Goal: Transaction & Acquisition: Purchase product/service

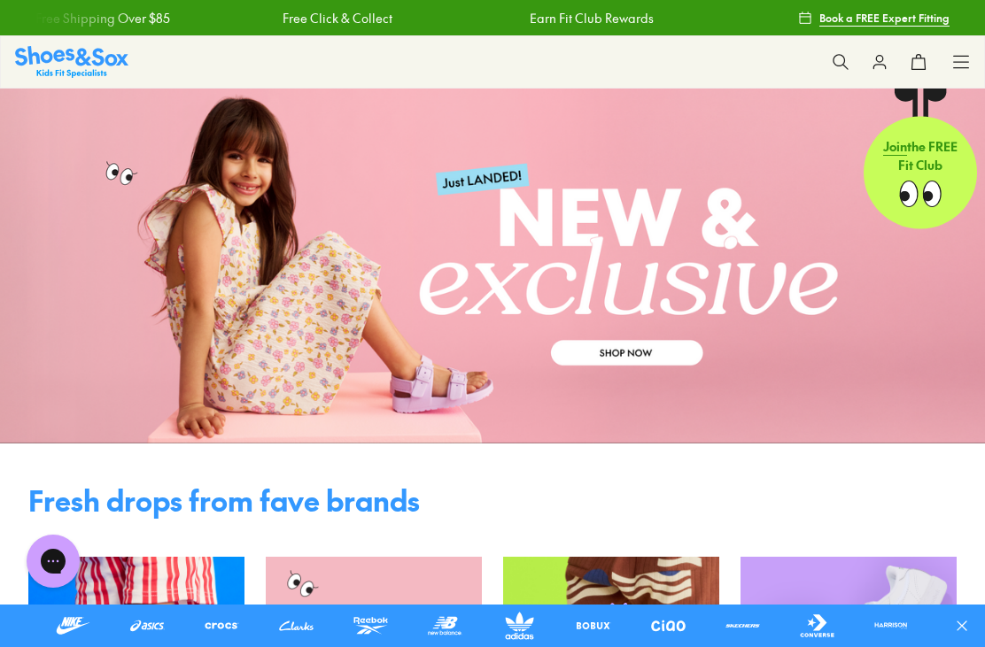
click at [960, 58] on icon at bounding box center [961, 62] width 18 height 18
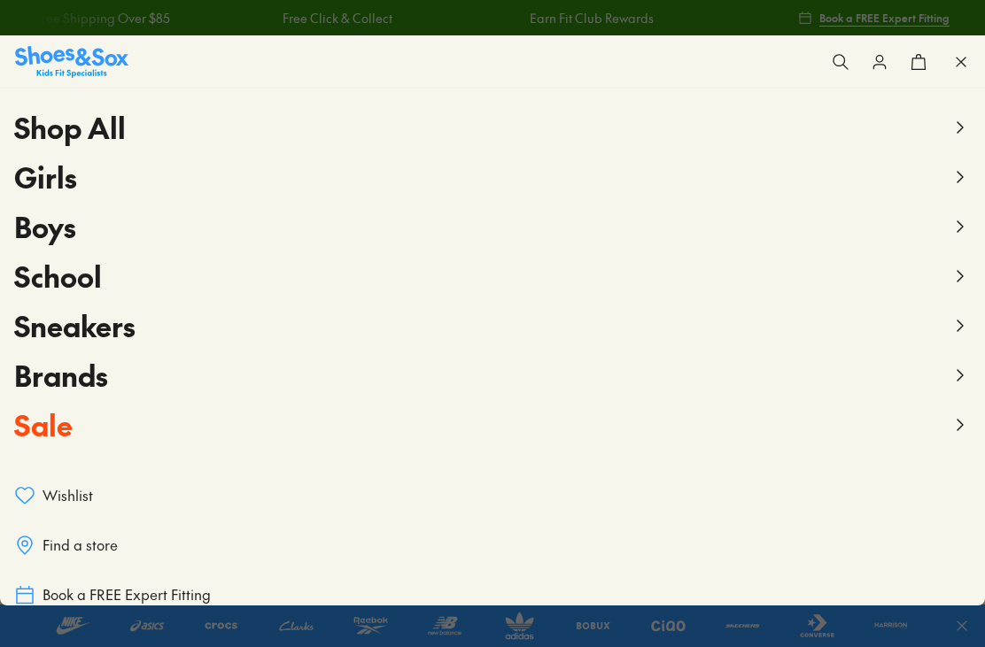
click at [103, 280] on button "School" at bounding box center [492, 277] width 956 height 50
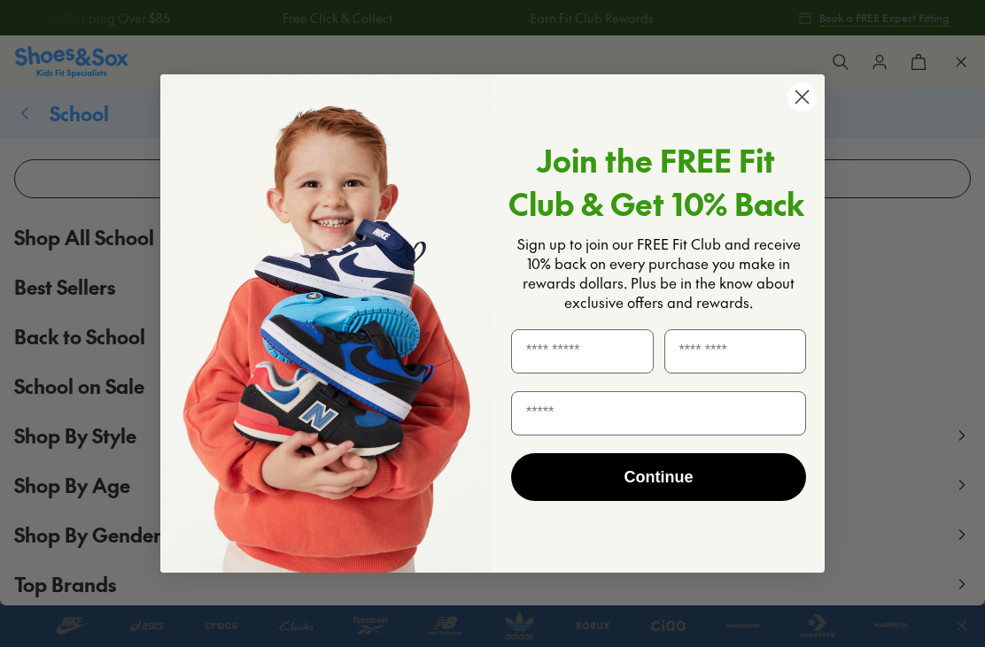
click at [799, 104] on circle "Close dialog" at bounding box center [801, 96] width 29 height 29
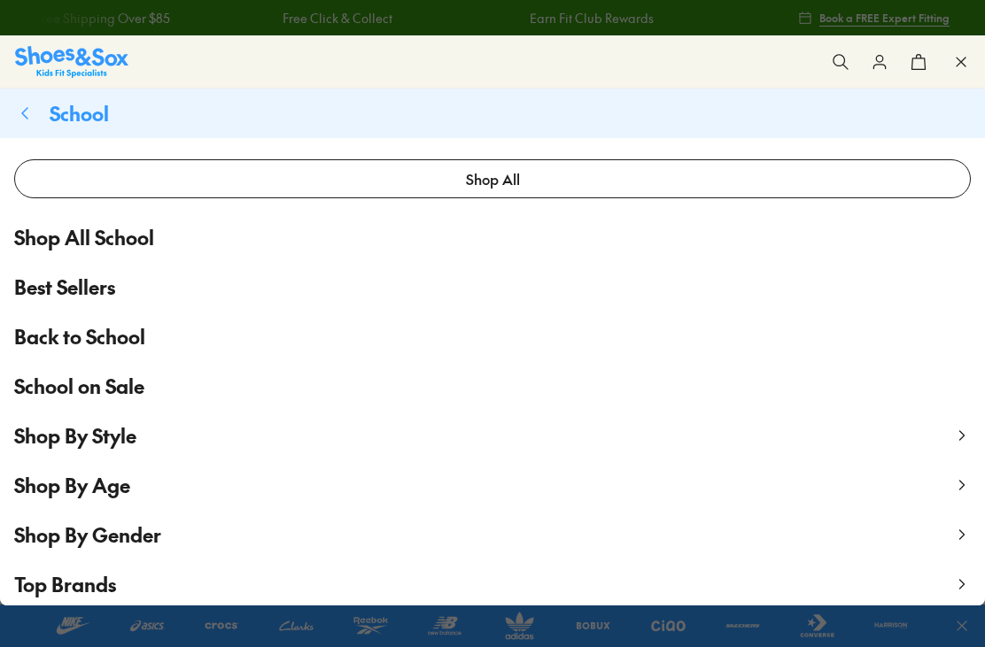
click at [55, 526] on span "Shop By Gender" at bounding box center [87, 535] width 147 height 27
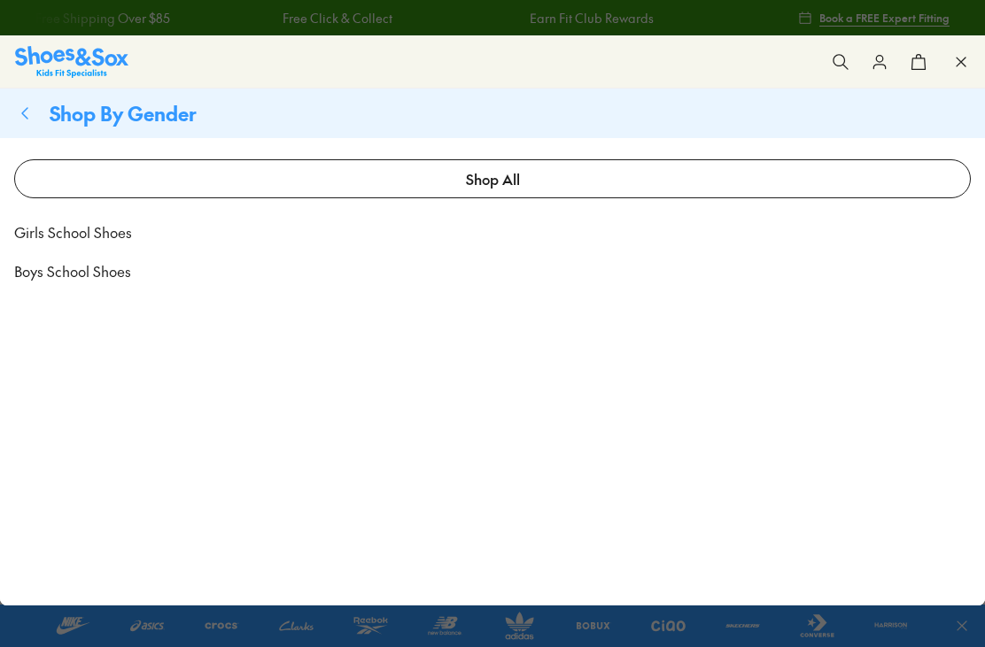
click at [76, 284] on link "Boys School Shoes" at bounding box center [492, 271] width 985 height 39
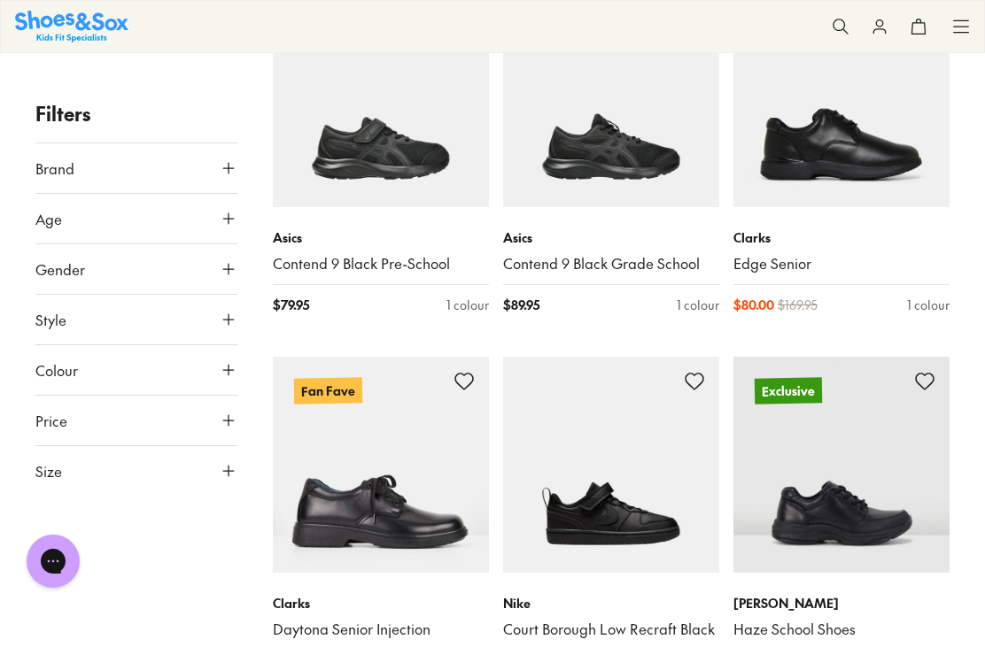
scroll to position [318, 0]
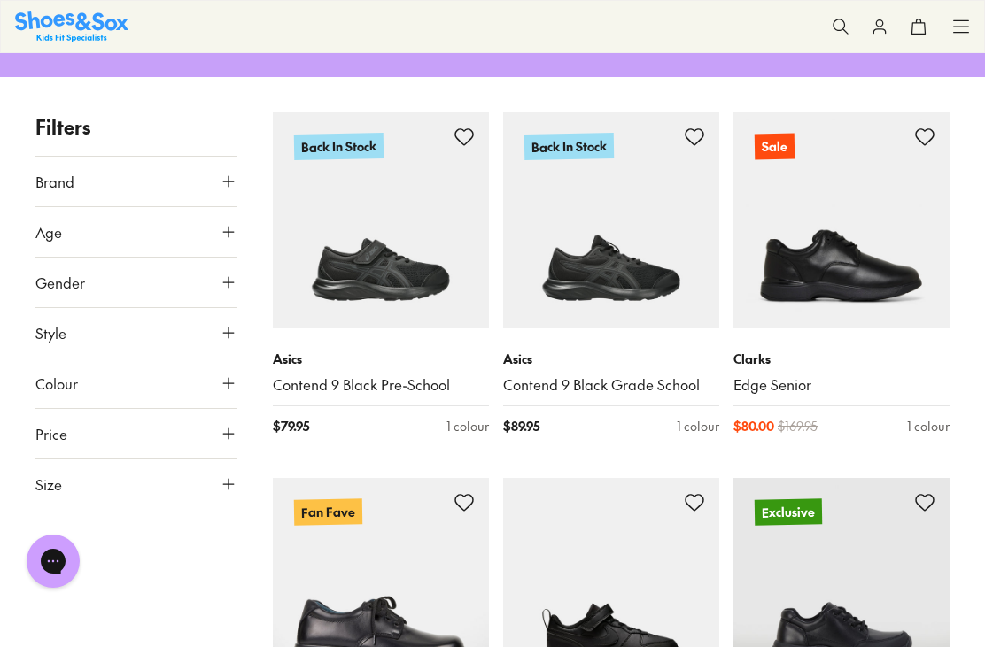
click at [874, 273] on img at bounding box center [841, 220] width 216 height 216
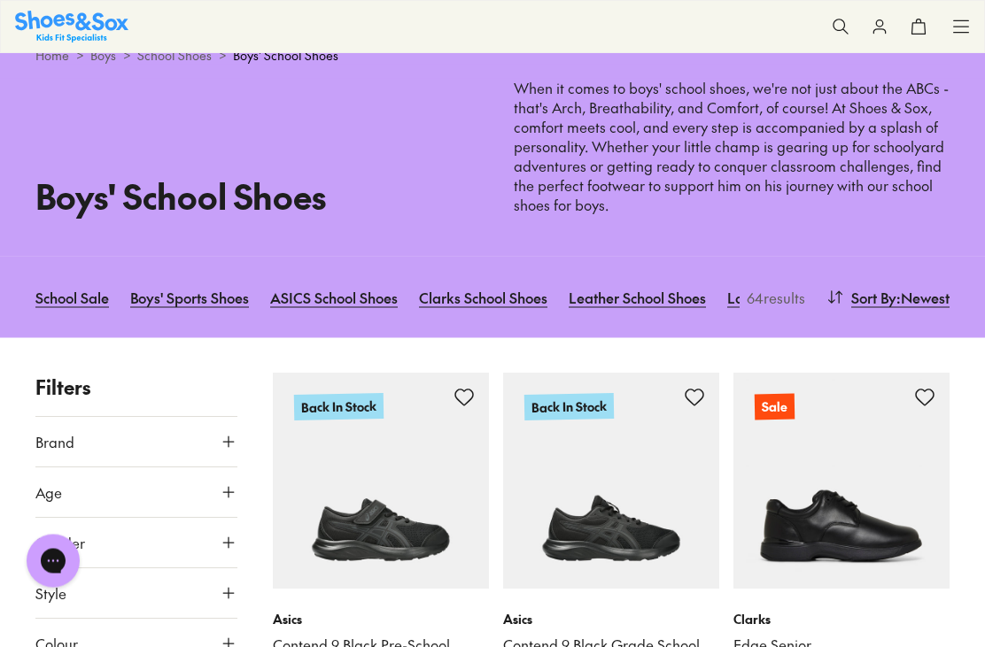
scroll to position [0, 0]
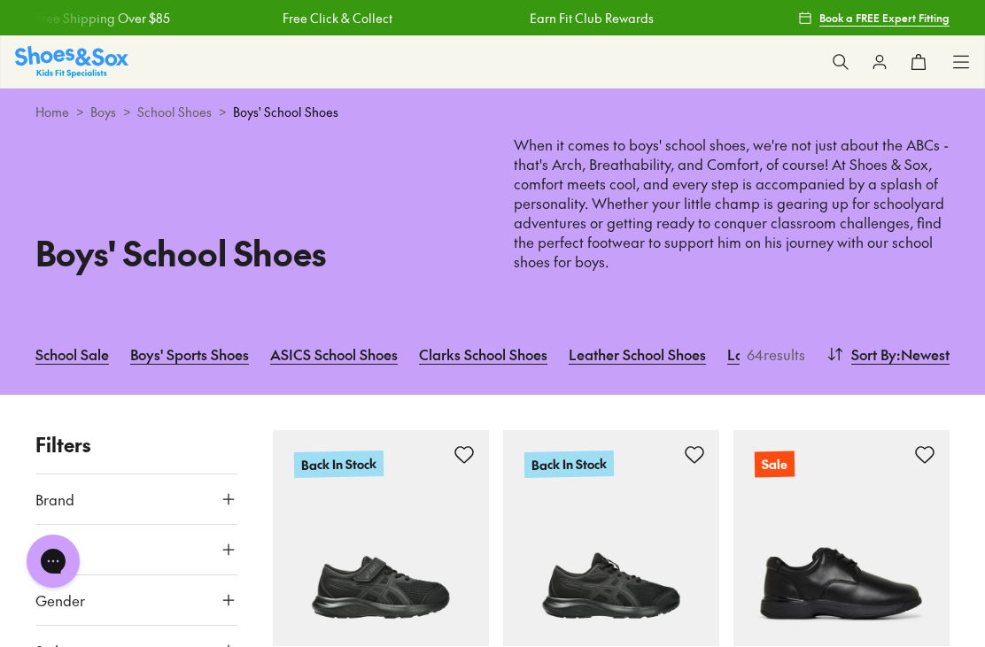
click at [935, 52] on button "0" at bounding box center [918, 62] width 39 height 39
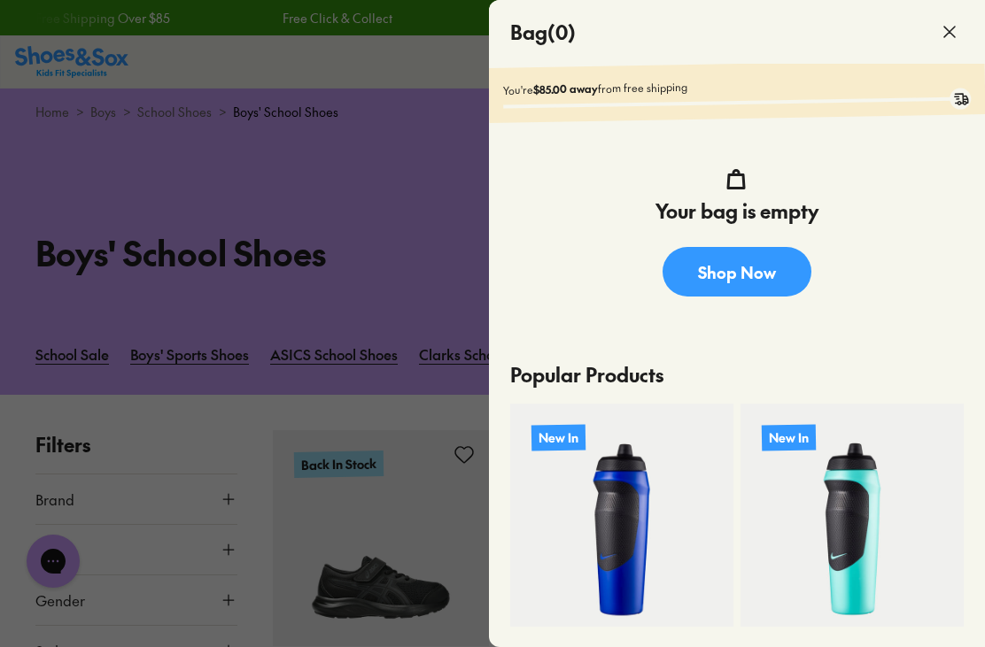
click at [956, 25] on icon at bounding box center [949, 31] width 21 height 21
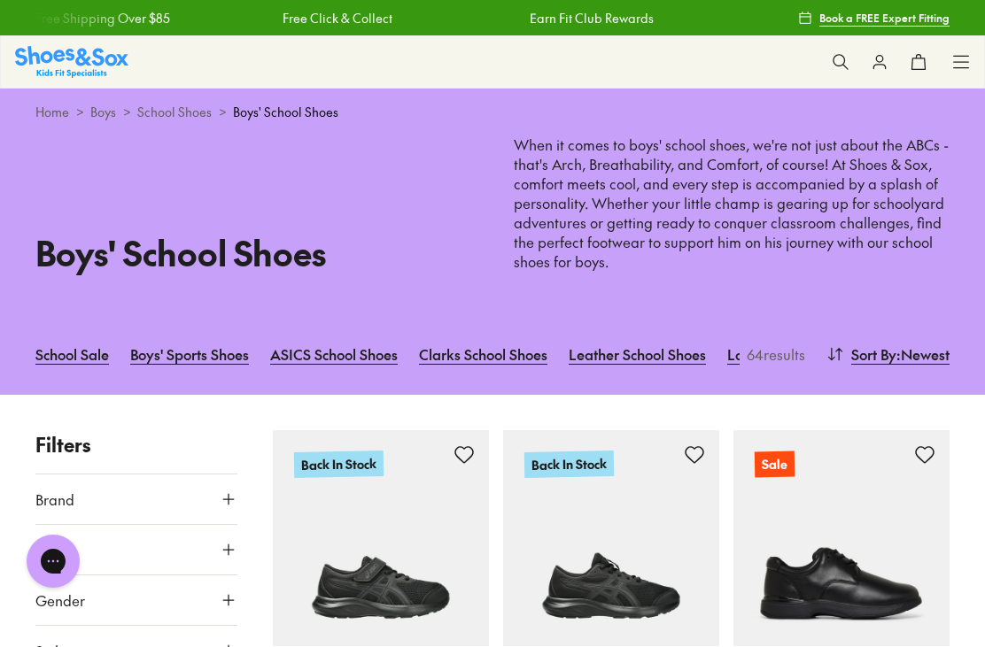
click at [956, 67] on use at bounding box center [961, 62] width 15 height 12
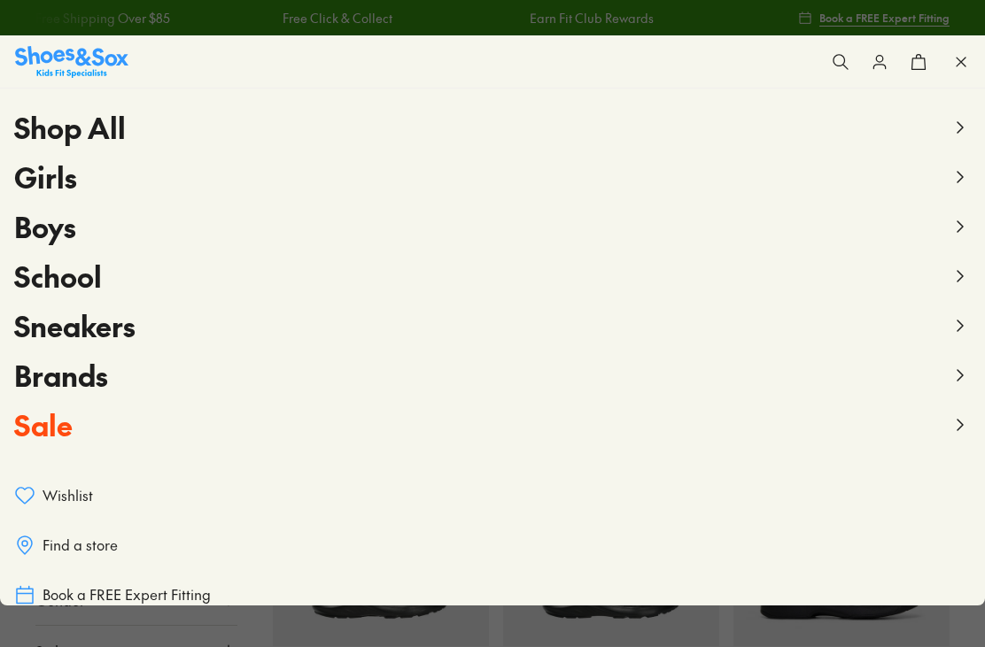
click at [60, 338] on span "Sneakers" at bounding box center [74, 326] width 121 height 40
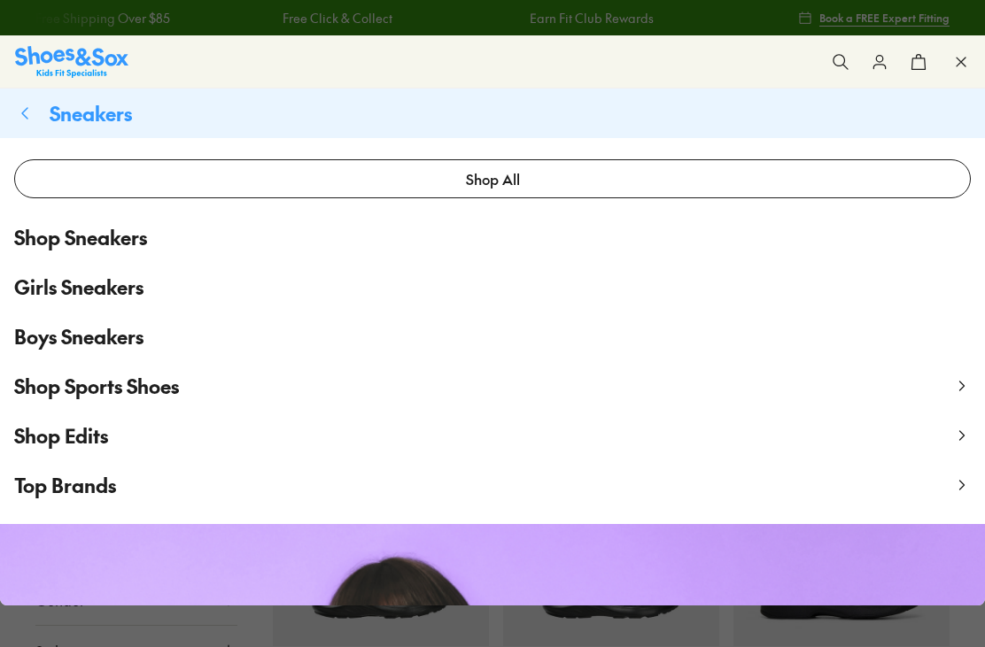
click at [57, 334] on span "Boys Sneakers" at bounding box center [78, 336] width 129 height 29
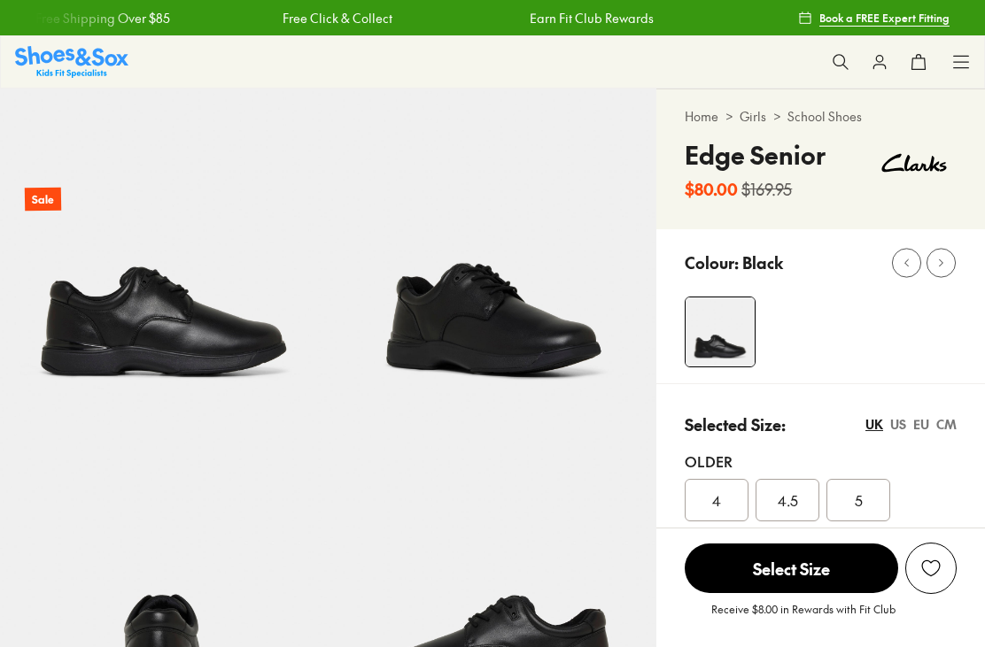
scroll to position [160, 0]
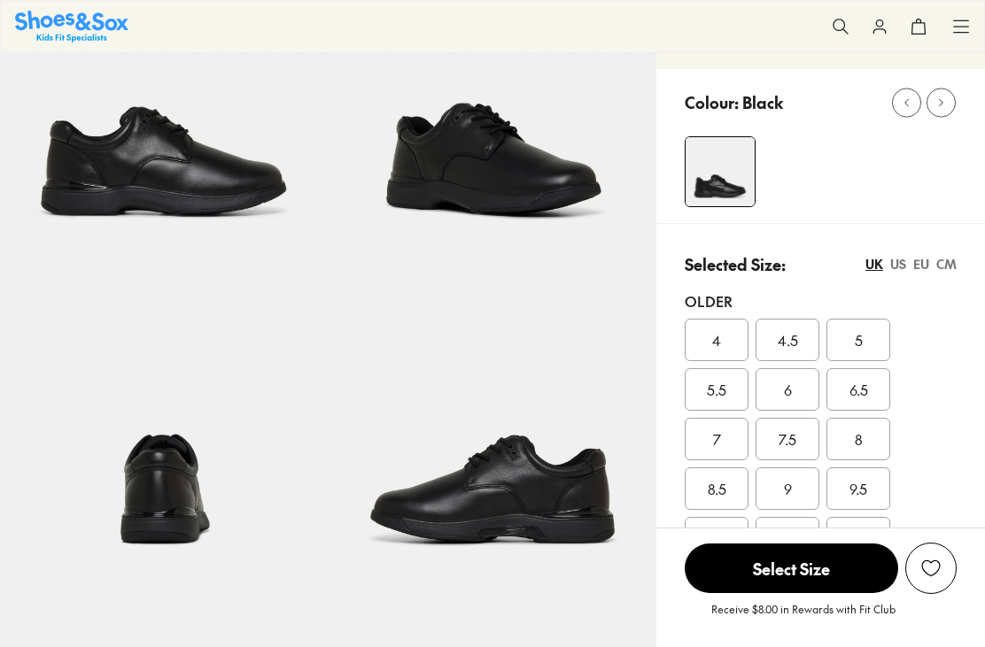
click at [572, 511] on img at bounding box center [493, 421] width 329 height 329
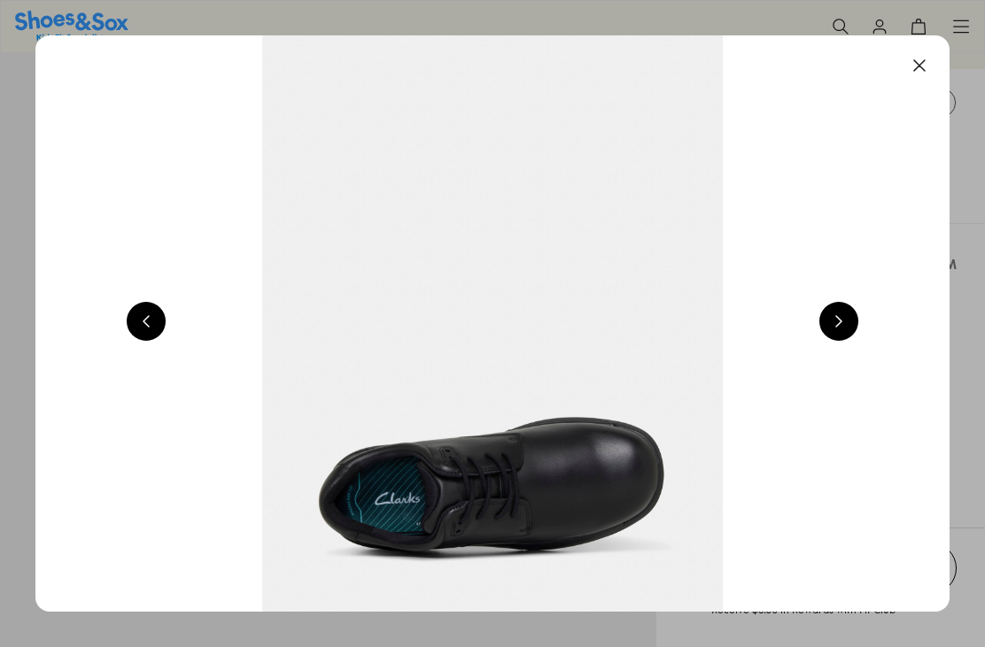
scroll to position [0, 3656]
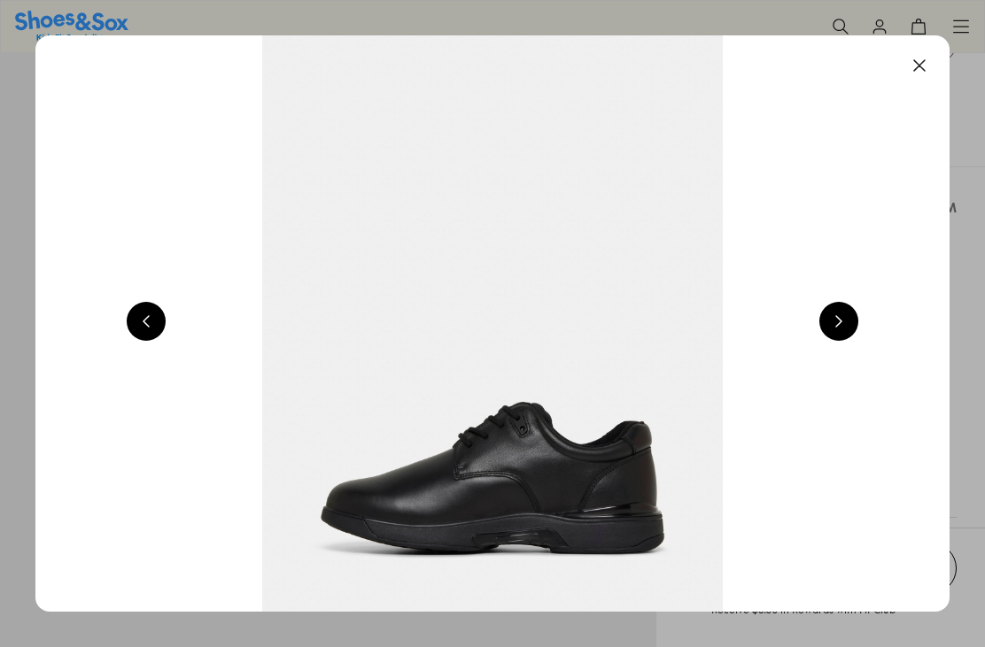
select select "*"
click at [841, 332] on button at bounding box center [838, 321] width 39 height 39
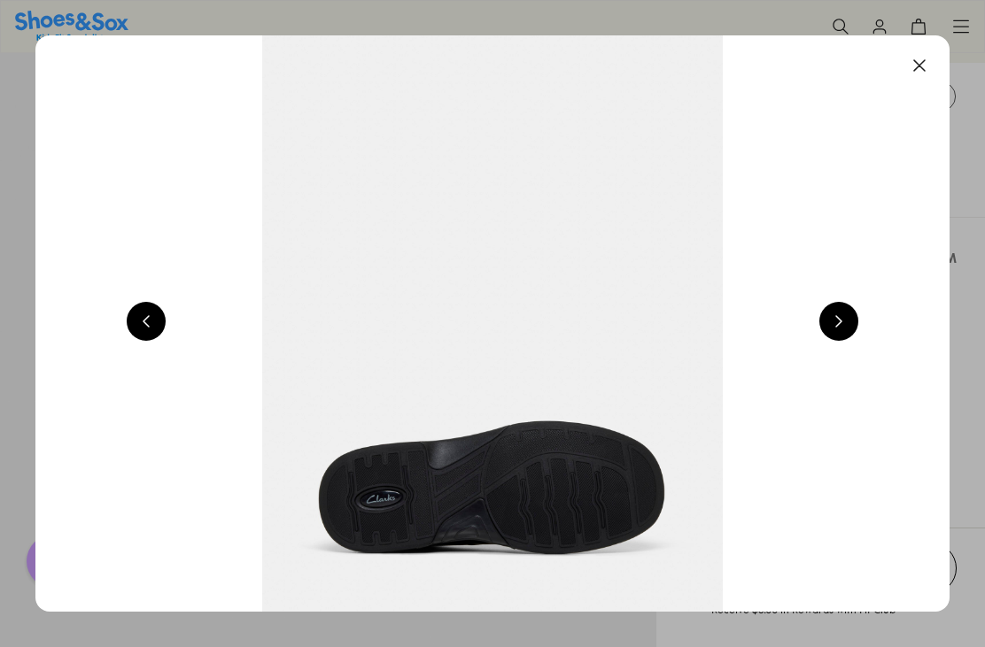
click at [850, 335] on button at bounding box center [838, 321] width 39 height 39
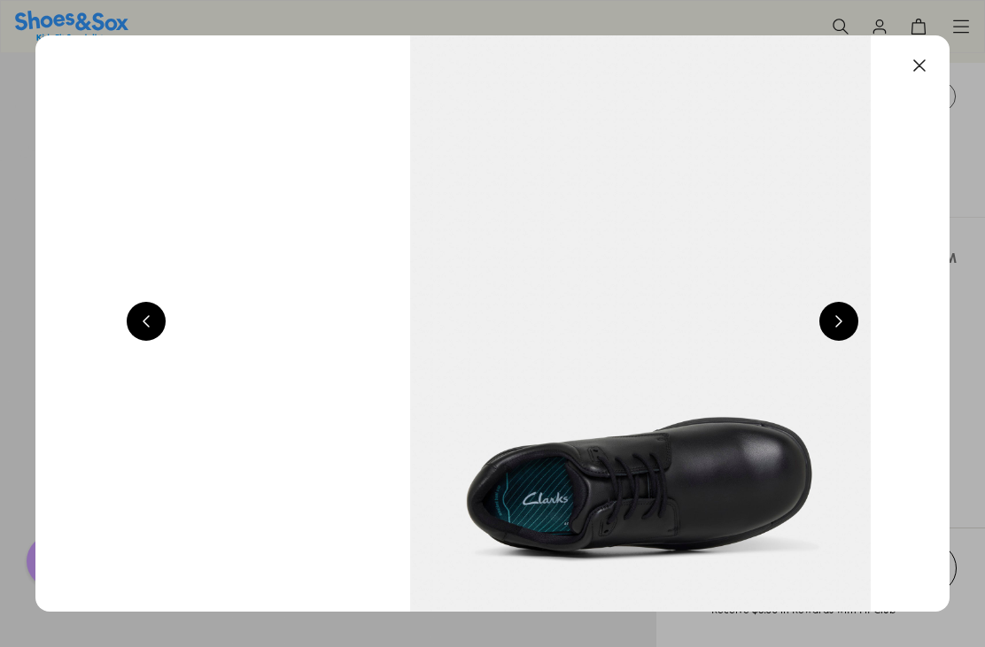
scroll to position [0, 5484]
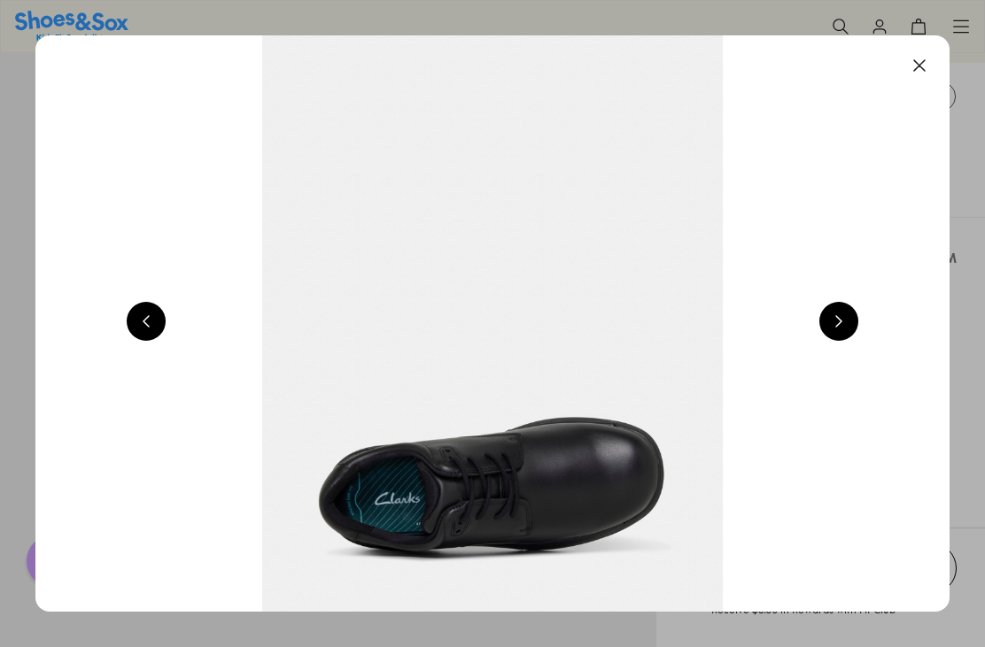
click at [838, 331] on button at bounding box center [838, 321] width 39 height 39
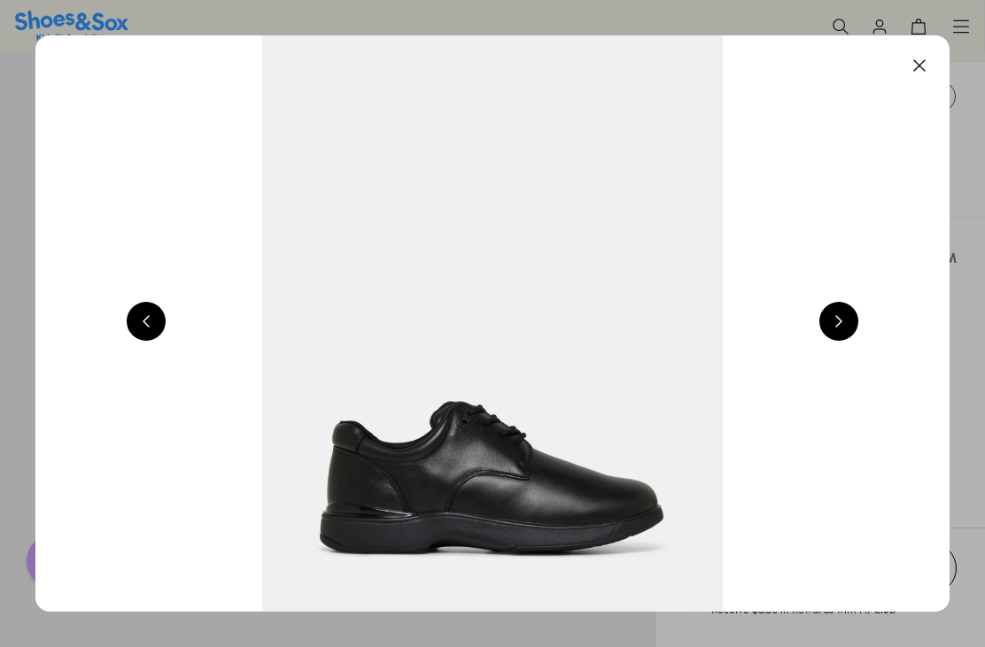
click at [838, 327] on button at bounding box center [838, 321] width 39 height 39
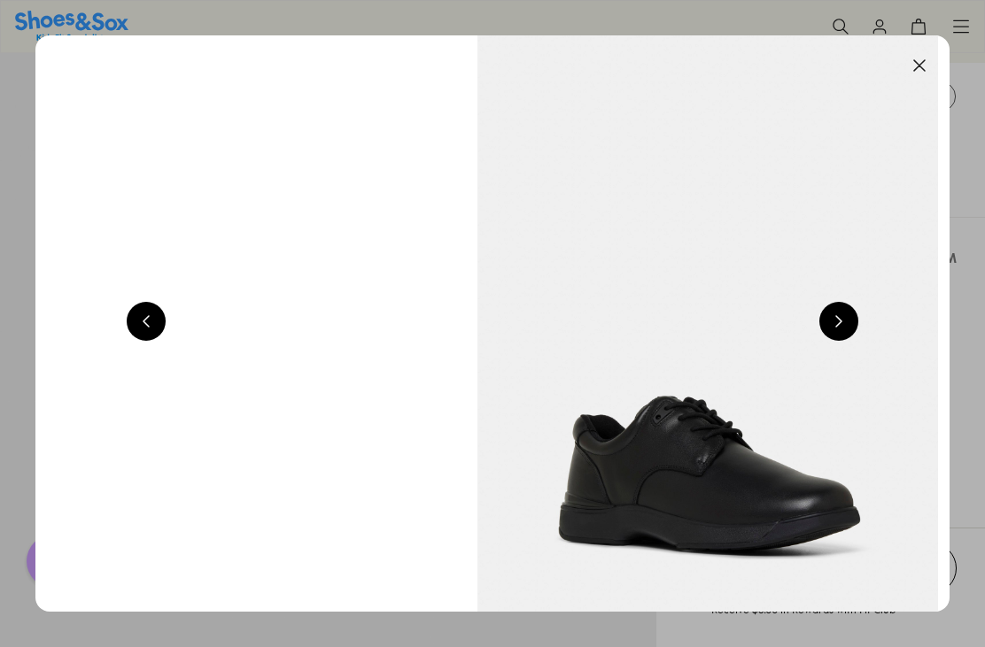
scroll to position [0, 1828]
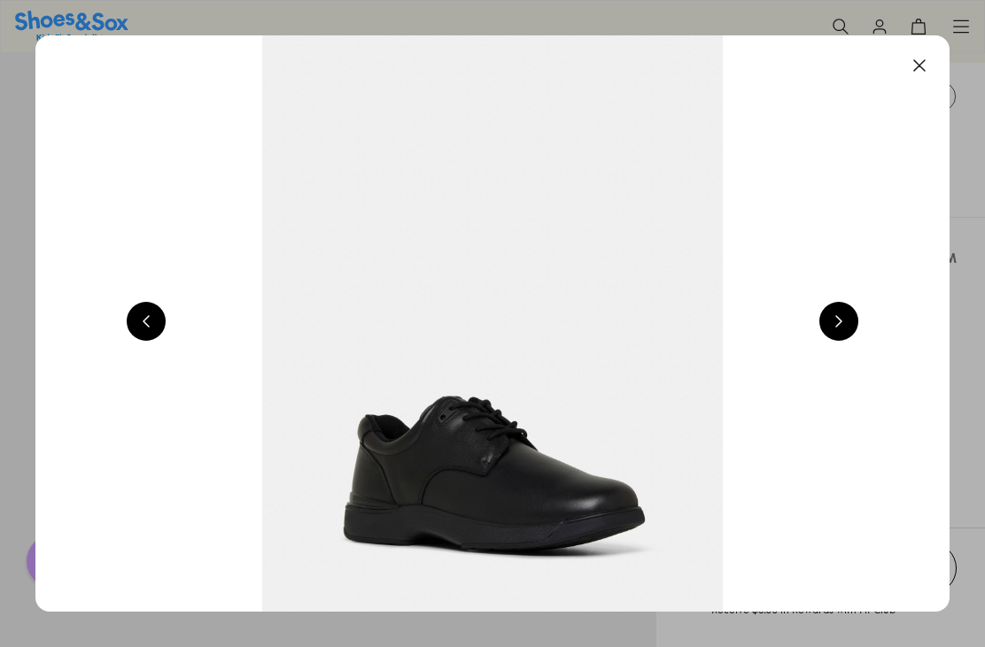
click at [909, 69] on button at bounding box center [919, 65] width 39 height 39
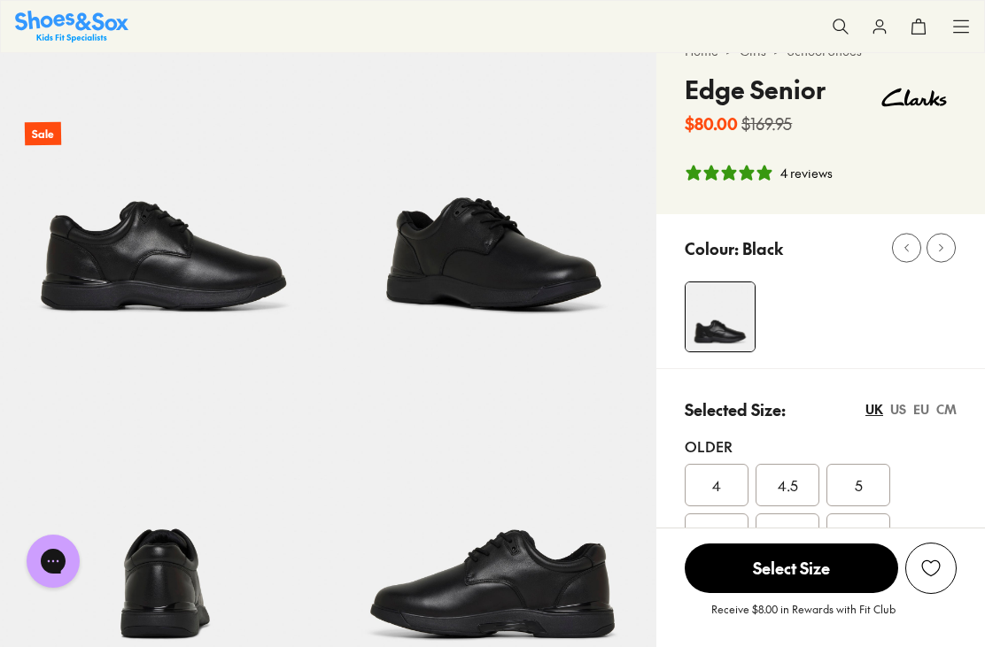
scroll to position [0, 0]
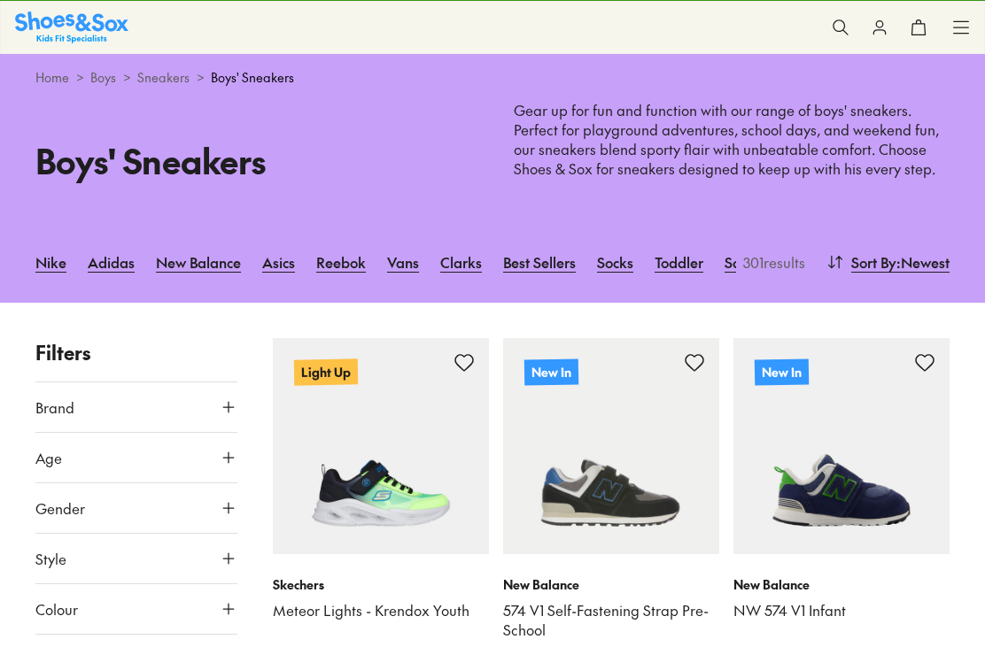
scroll to position [27, 0]
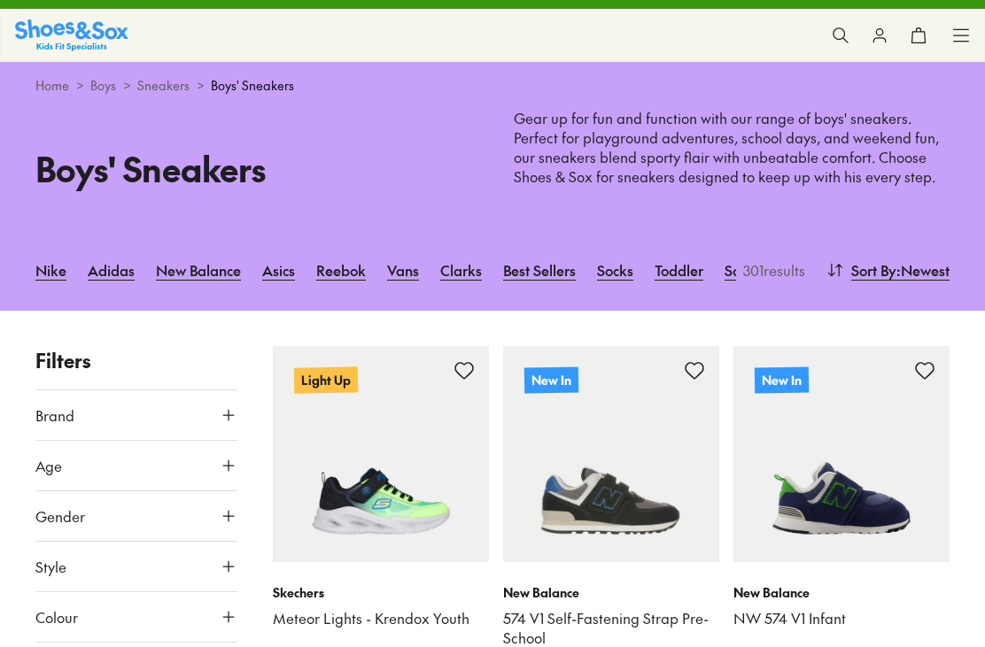
click at [962, 35] on icon at bounding box center [961, 36] width 18 height 18
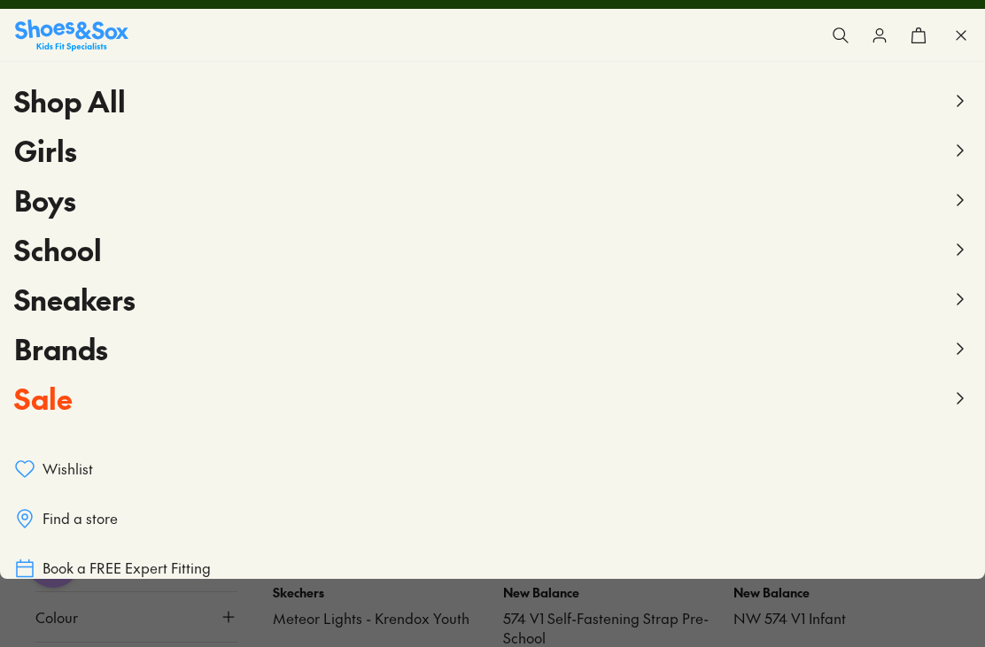
scroll to position [0, 0]
click at [51, 309] on span "Sneakers" at bounding box center [74, 299] width 121 height 40
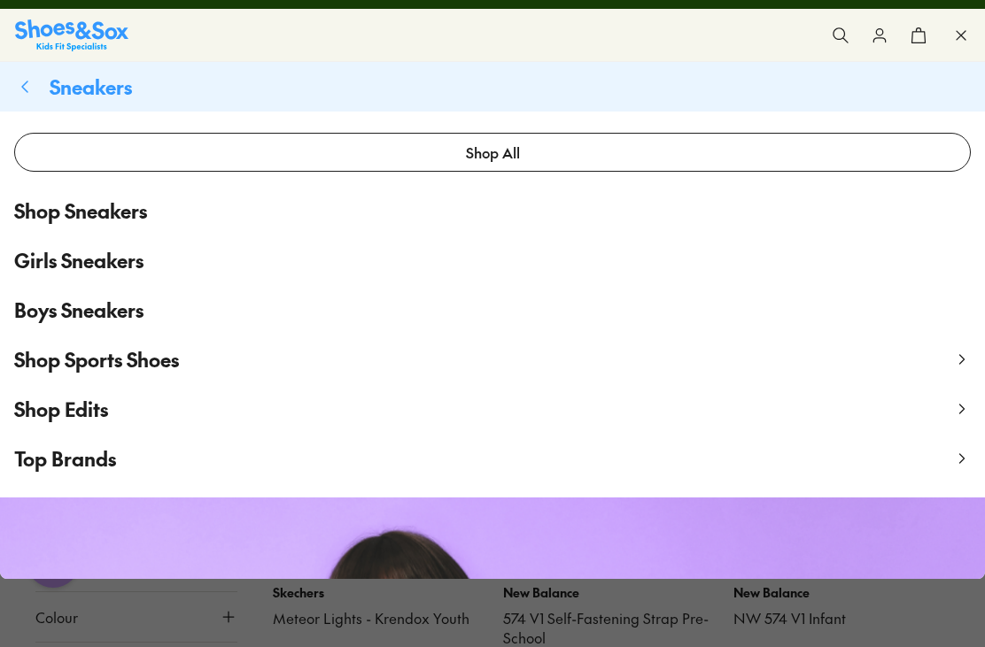
click at [69, 365] on span "Shop Sports Shoes" at bounding box center [96, 359] width 165 height 27
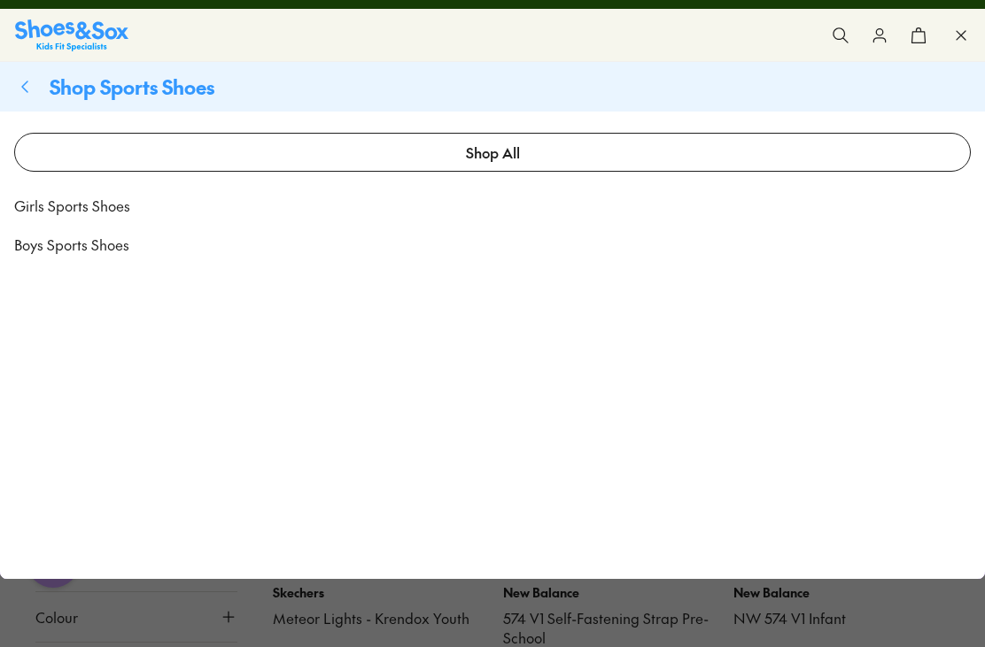
click at [53, 254] on span "Boys Sports Shoes" at bounding box center [71, 244] width 115 height 21
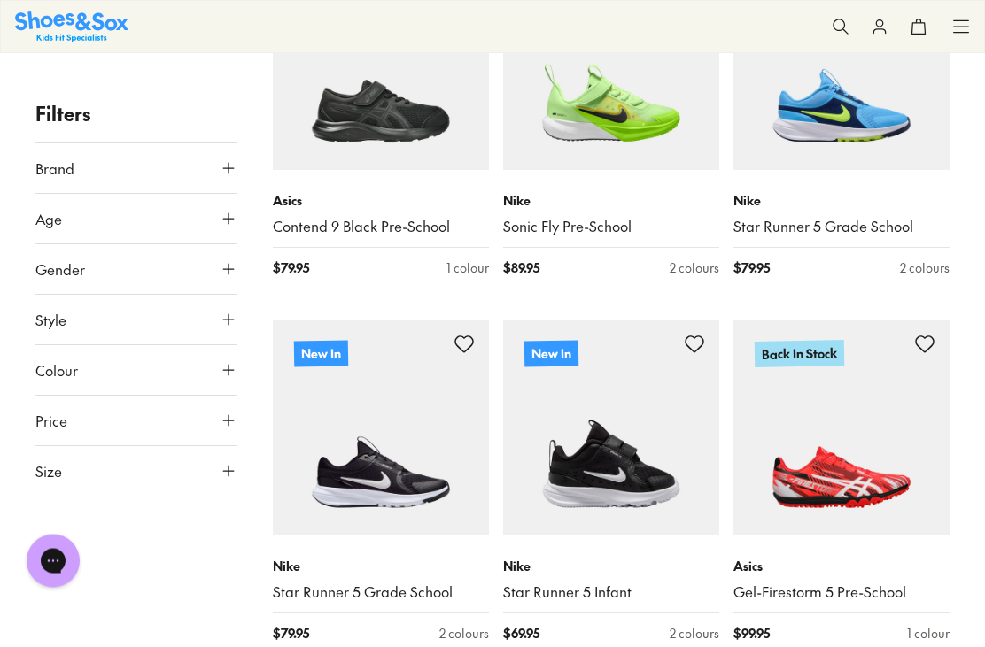
scroll to position [386, 0]
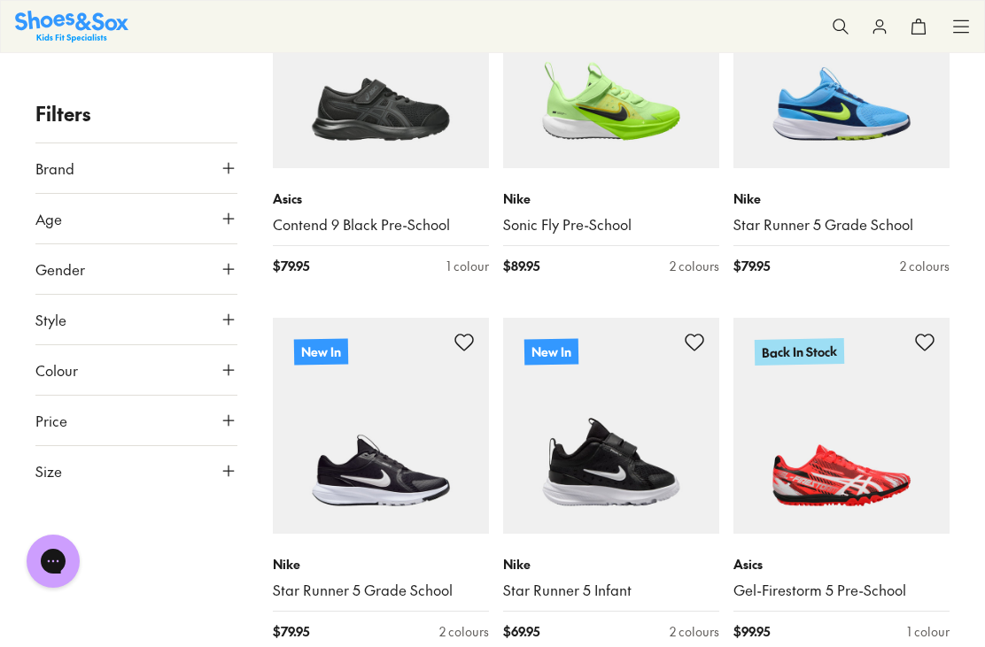
click at [417, 484] on img at bounding box center [381, 426] width 216 height 216
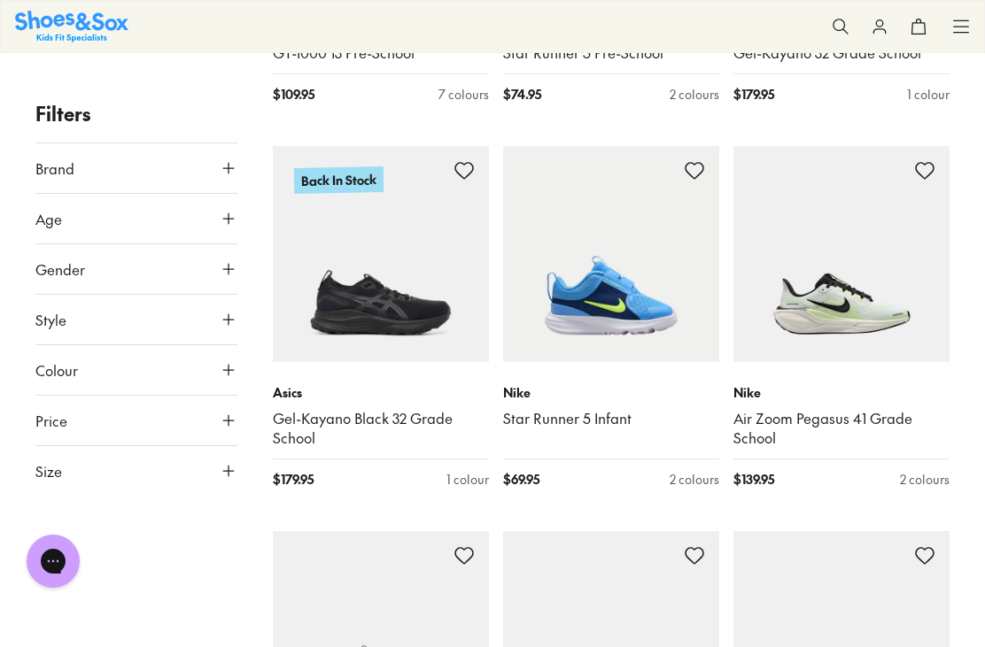
scroll to position [1859, 0]
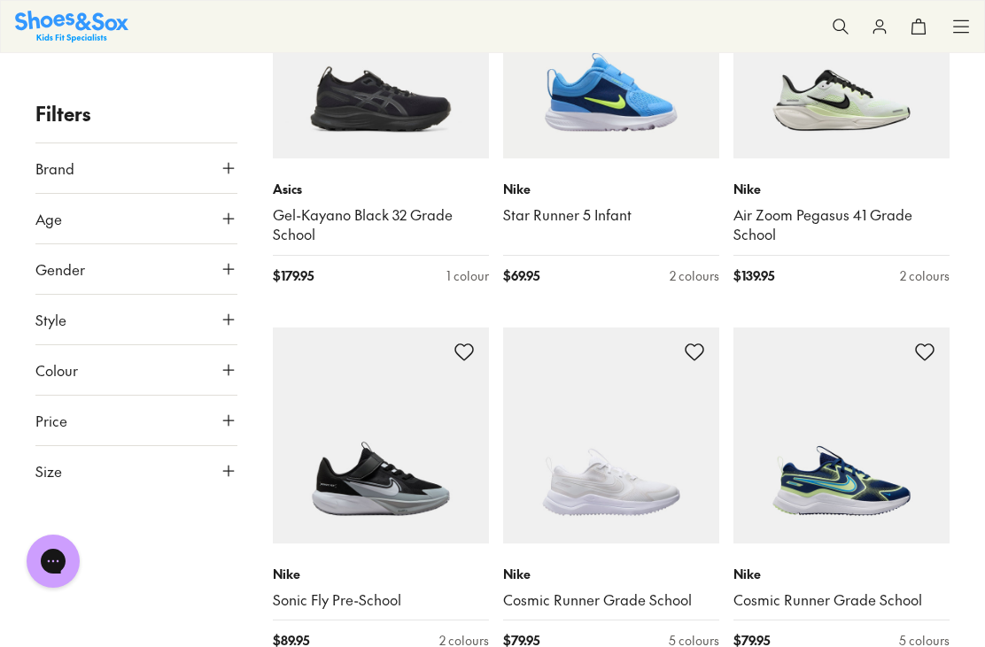
click at [224, 373] on icon at bounding box center [229, 370] width 18 height 18
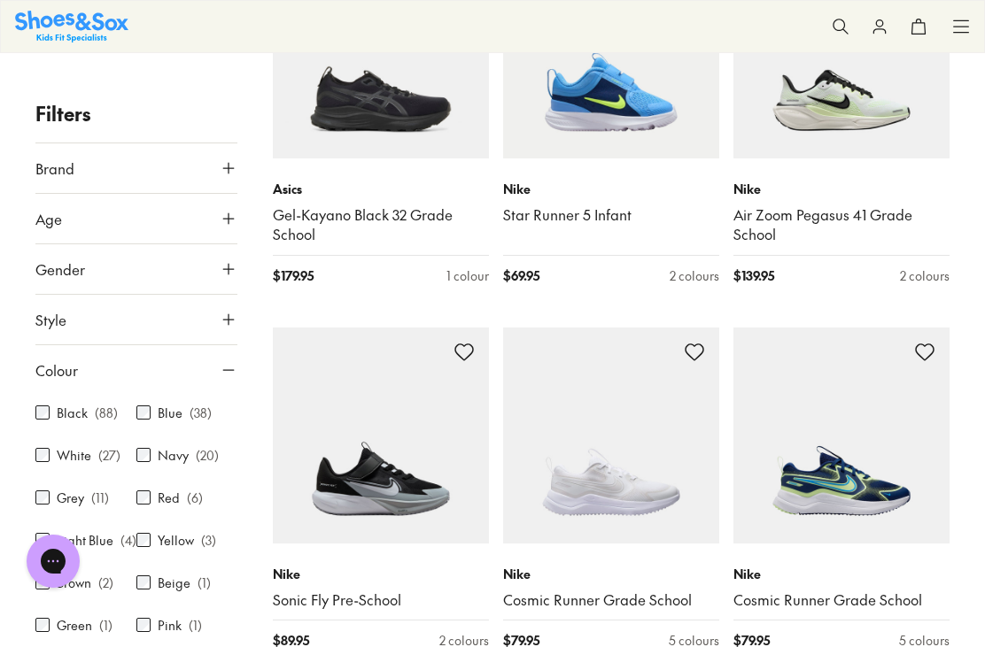
click at [36, 420] on div "Black ( 88 )" at bounding box center [85, 412] width 101 height 21
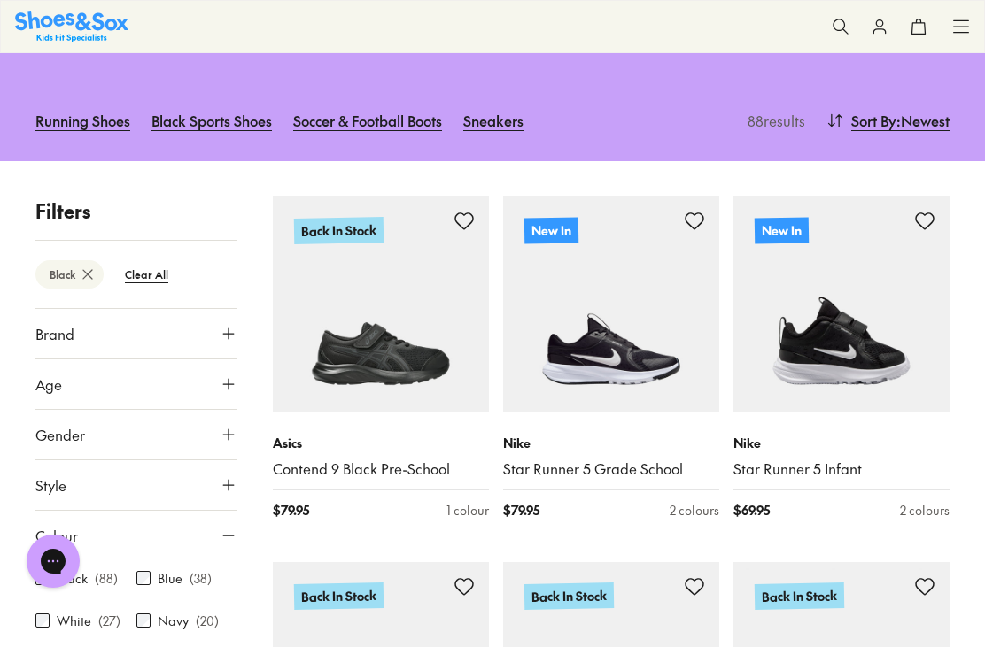
scroll to position [25, 0]
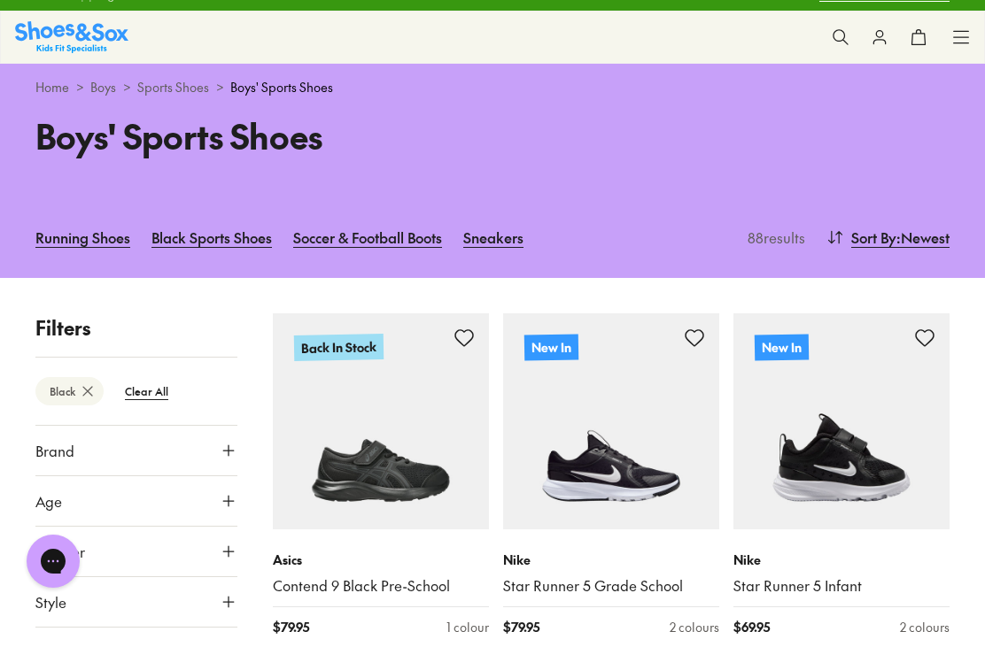
click at [227, 555] on icon at bounding box center [229, 552] width 18 height 18
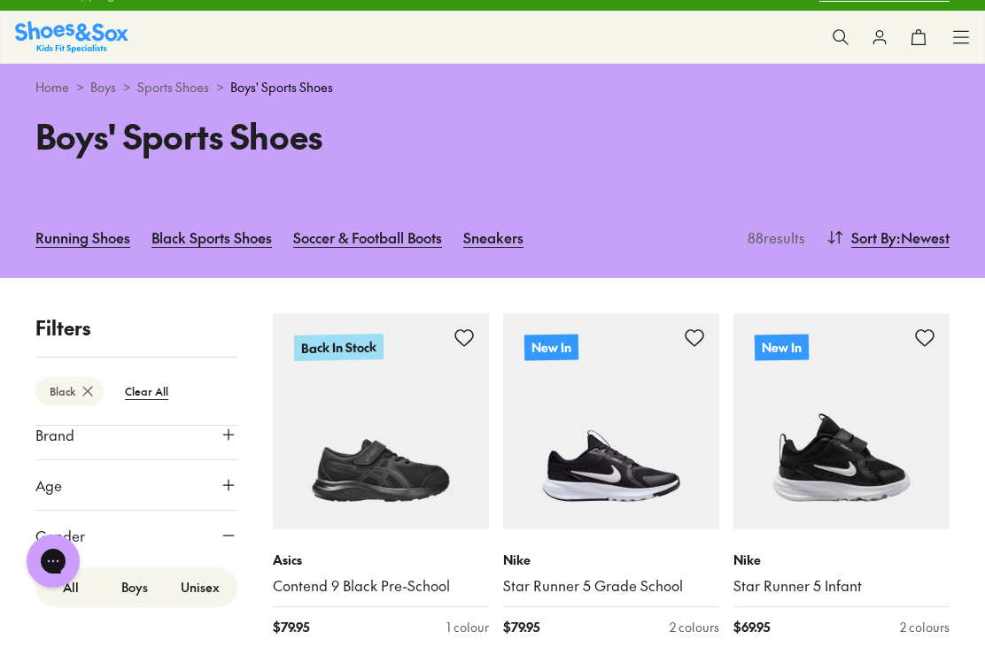
click at [145, 596] on label "Boys" at bounding box center [135, 587] width 64 height 33
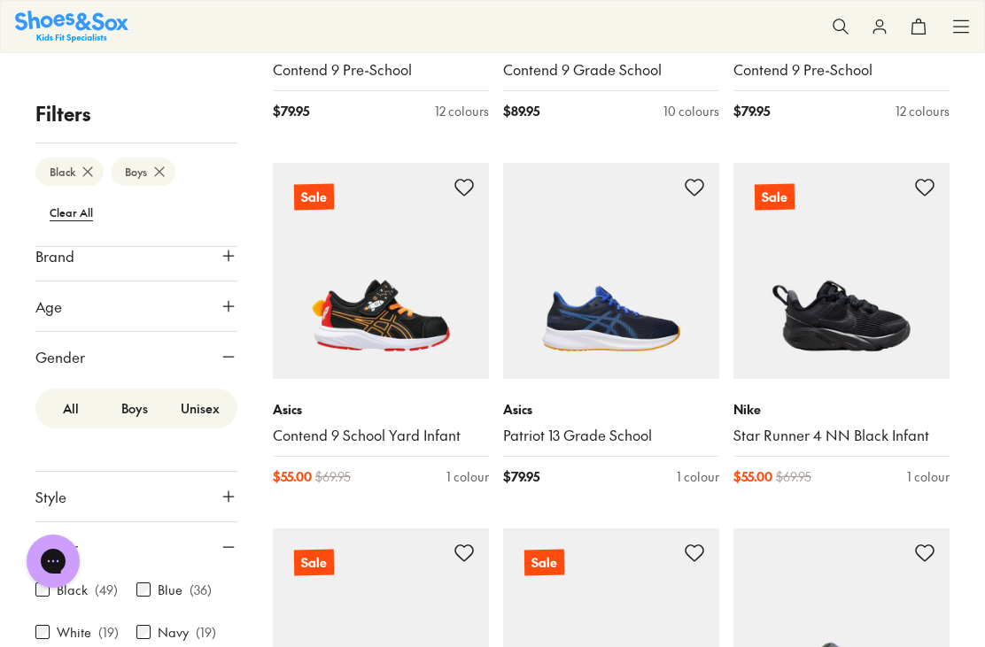
scroll to position [2802, 0]
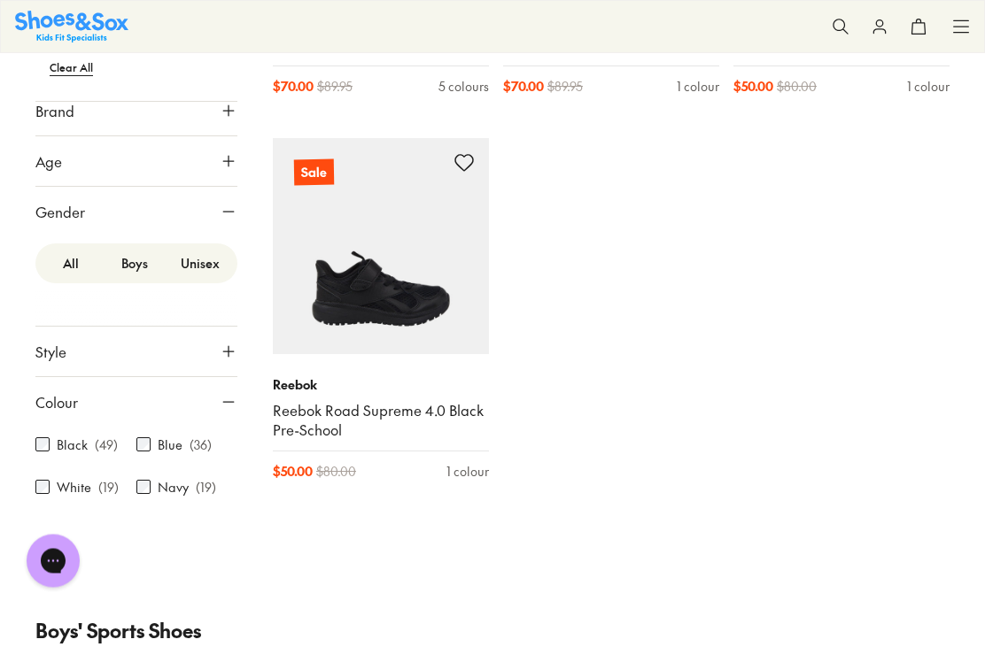
scroll to position [6190, 0]
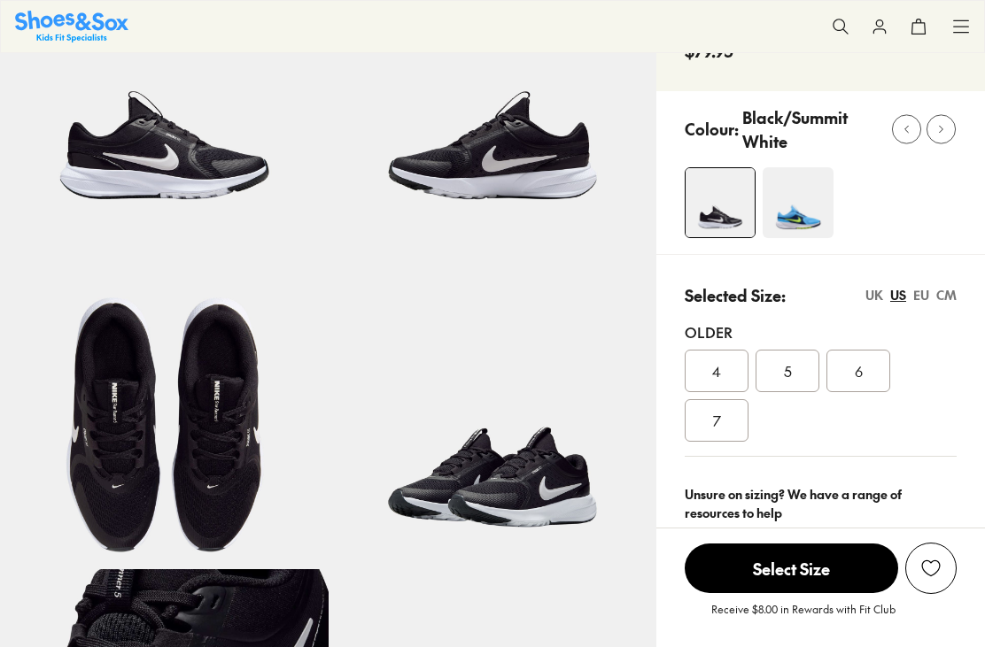
click at [574, 500] on img at bounding box center [493, 406] width 329 height 329
select select "*"
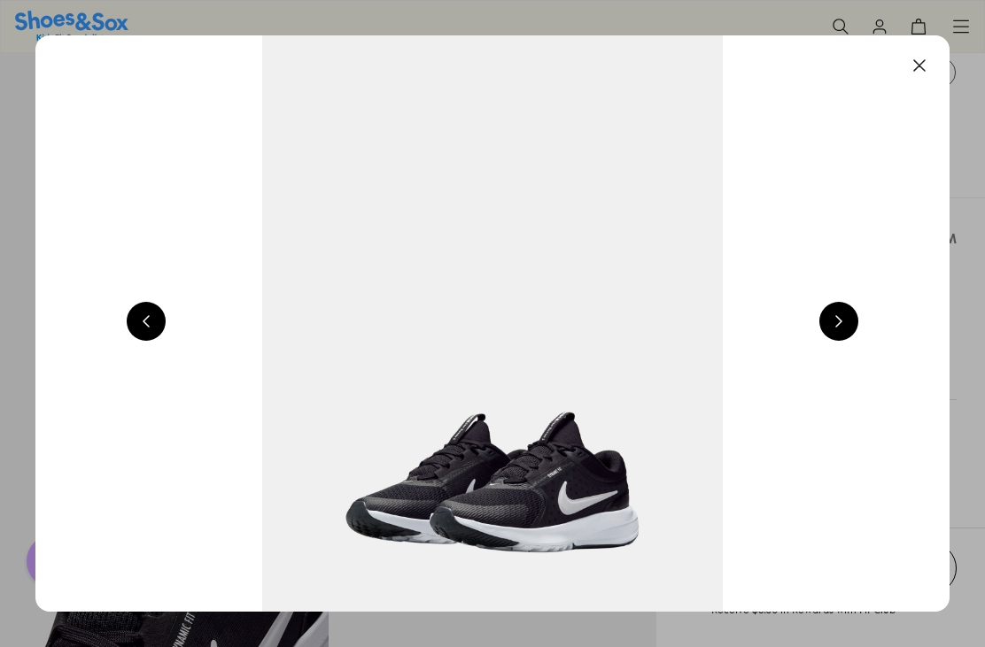
click at [834, 329] on button at bounding box center [838, 321] width 39 height 39
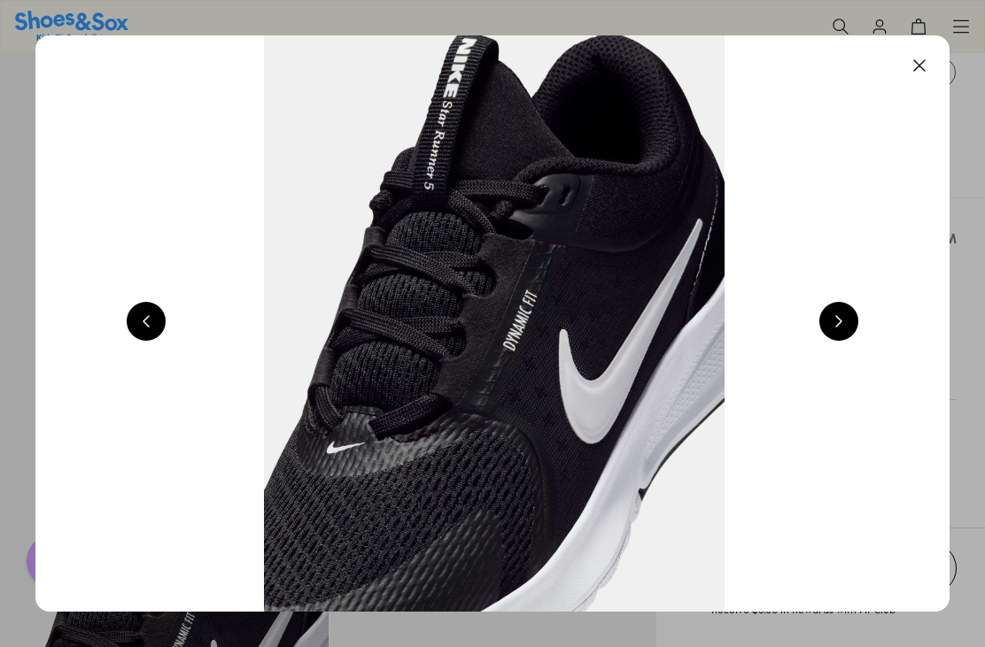
scroll to position [0, 4570]
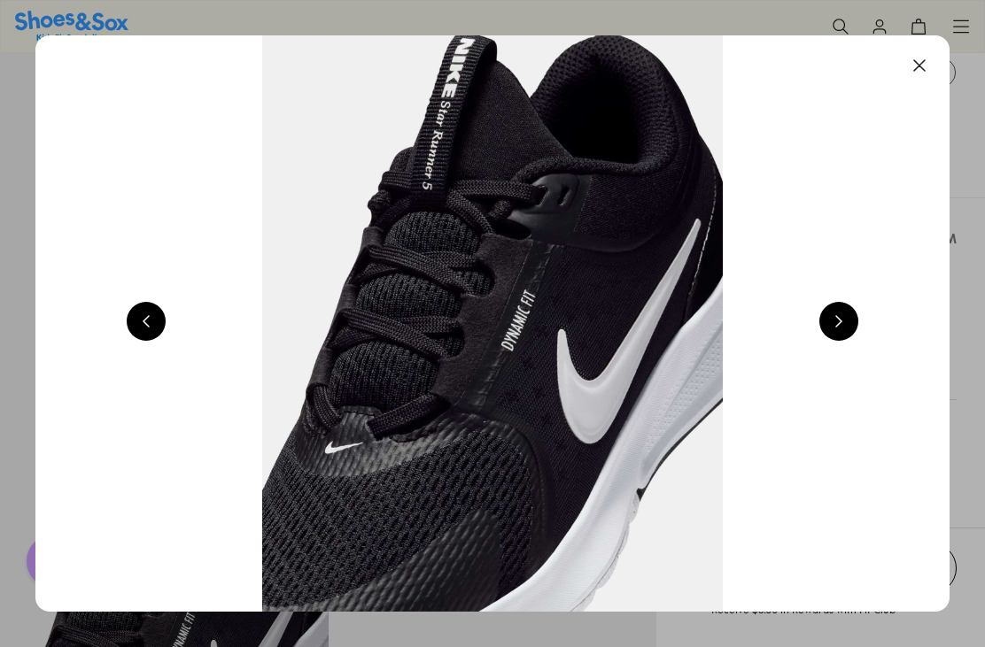
click at [838, 304] on button at bounding box center [838, 321] width 39 height 39
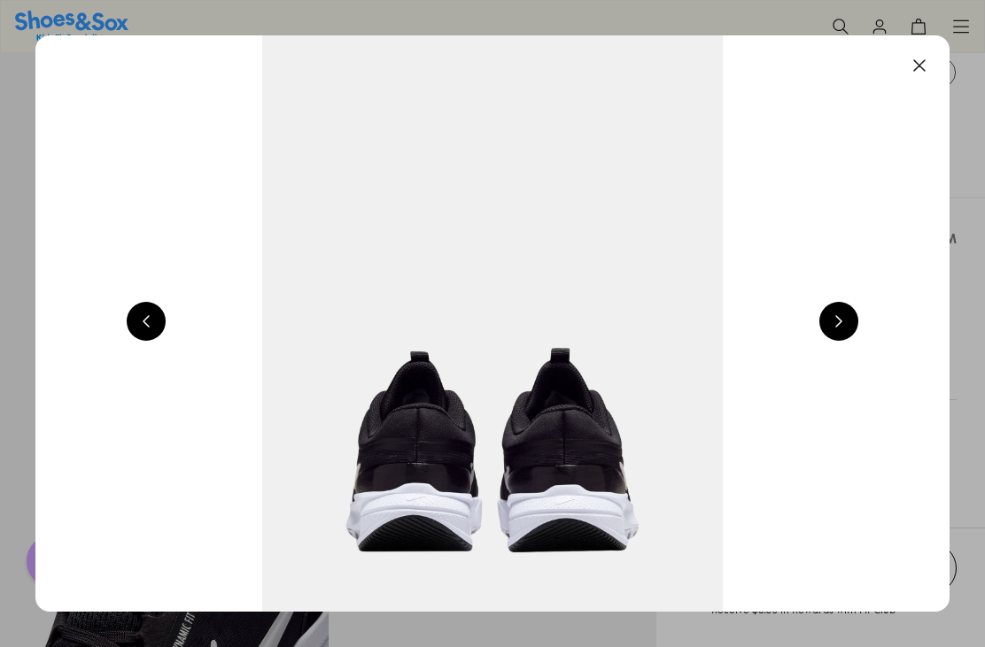
click at [834, 306] on button at bounding box center [838, 321] width 39 height 39
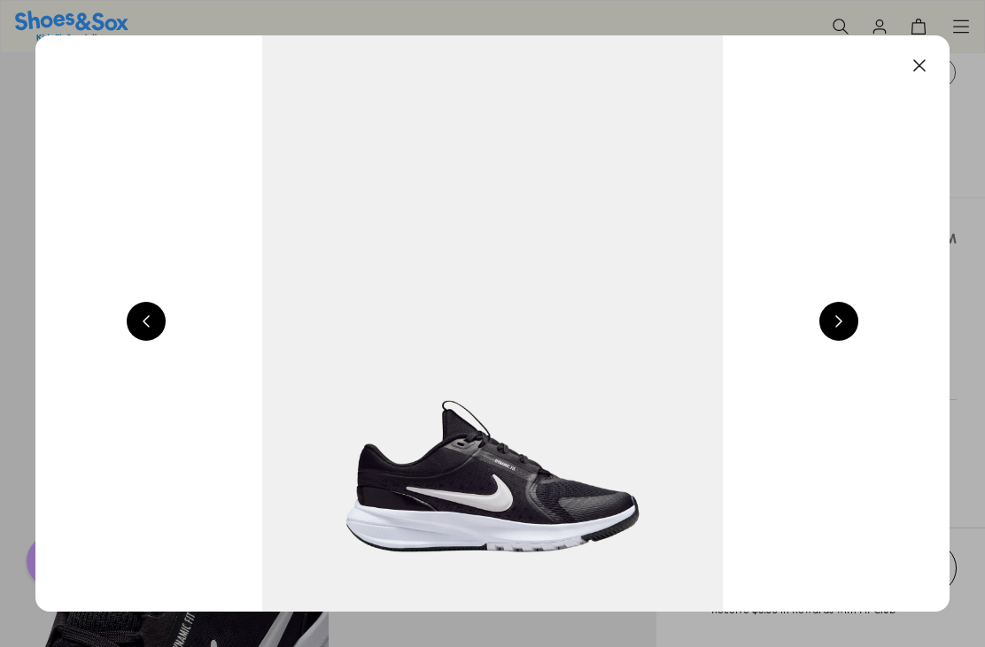
click at [831, 314] on button at bounding box center [838, 321] width 39 height 39
click at [831, 326] on button at bounding box center [838, 321] width 39 height 39
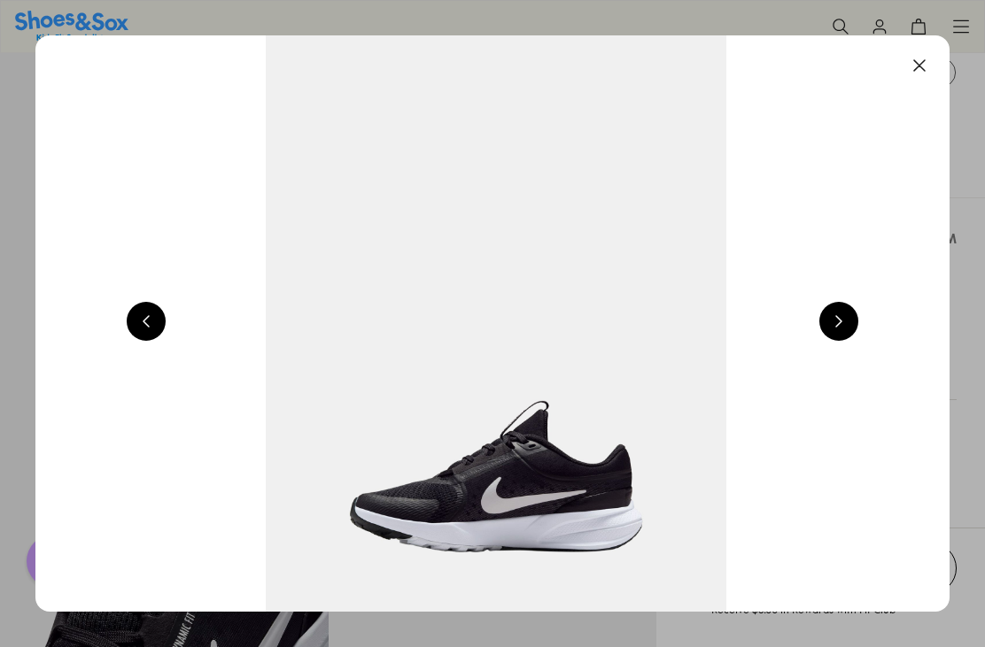
scroll to position [0, 1828]
click at [925, 61] on button at bounding box center [919, 65] width 39 height 39
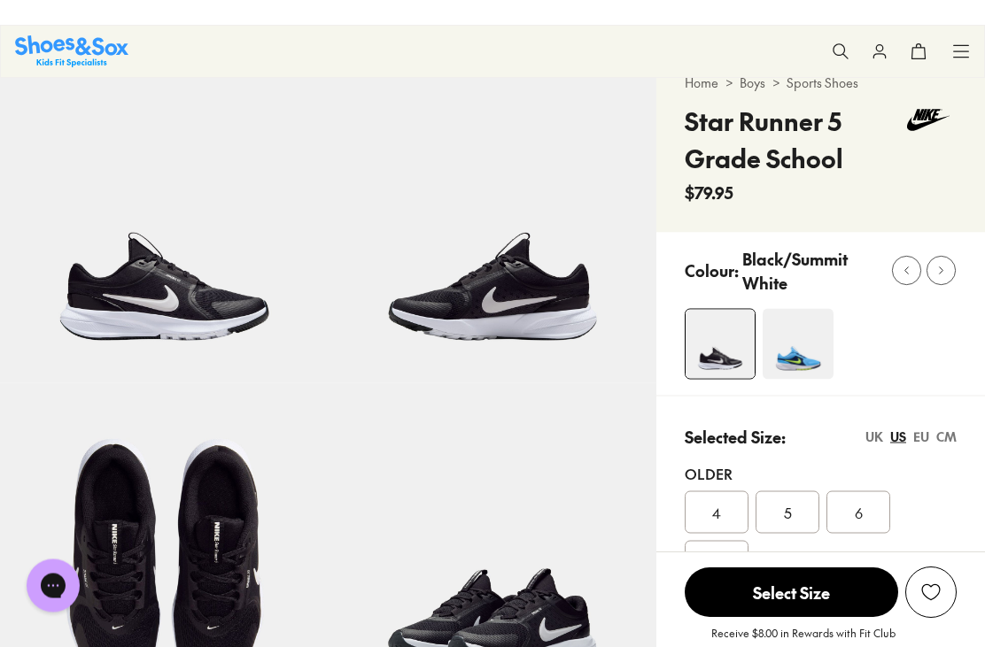
scroll to position [0, 0]
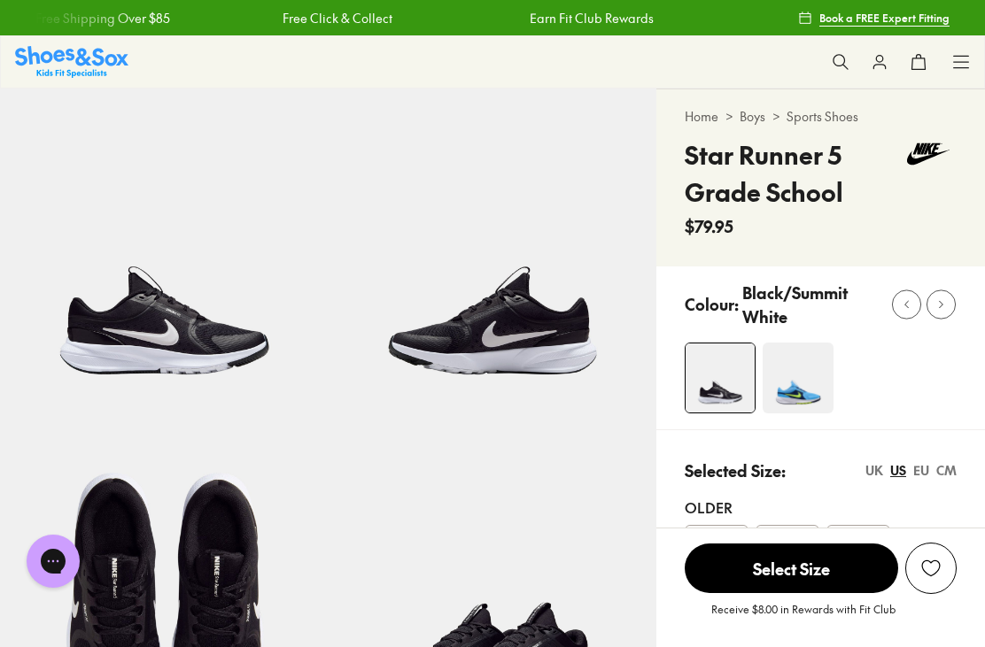
scroll to position [232, 0]
